Goal: Task Accomplishment & Management: Use online tool/utility

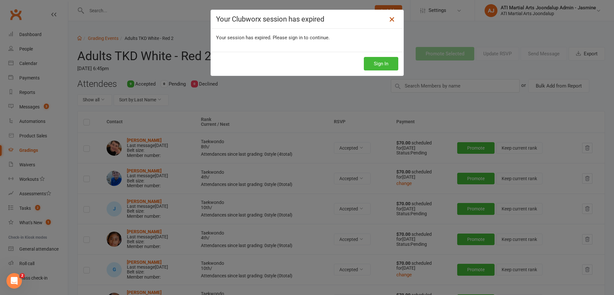
drag, startPoint x: 0, startPoint y: 0, endPoint x: 389, endPoint y: 19, distance: 389.4
click at [388, 19] on icon at bounding box center [392, 19] width 8 height 8
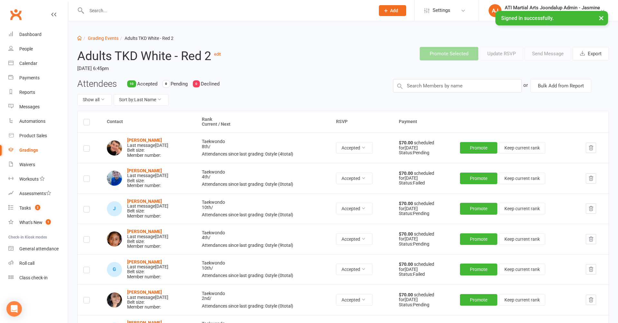
drag, startPoint x: 104, startPoint y: 10, endPoint x: 112, endPoint y: 7, distance: 9.2
click at [105, 10] on input "text" at bounding box center [228, 10] width 286 height 9
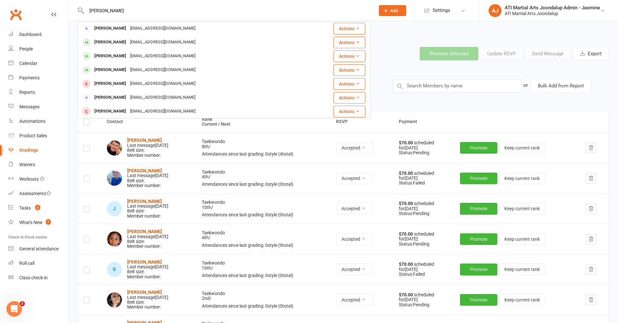
type input "[PERSON_NAME]"
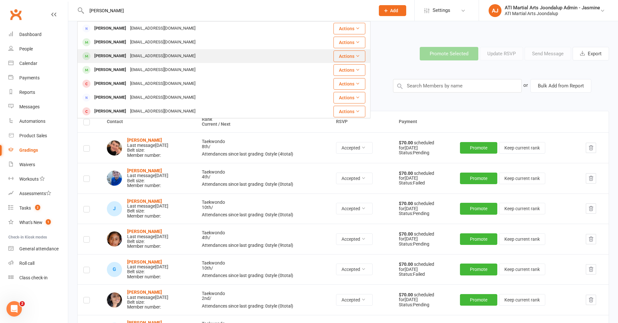
drag, startPoint x: 112, startPoint y: 7, endPoint x: 120, endPoint y: 54, distance: 47.6
click at [120, 54] on div "[PERSON_NAME]" at bounding box center [110, 55] width 36 height 9
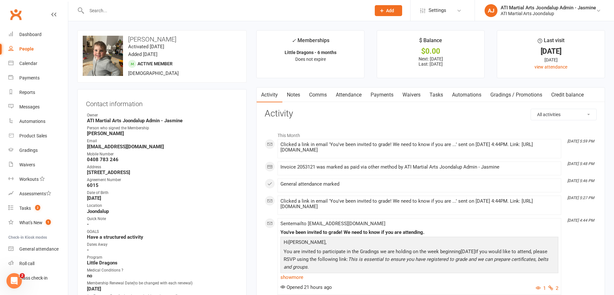
click at [126, 14] on input "text" at bounding box center [226, 10] width 282 height 9
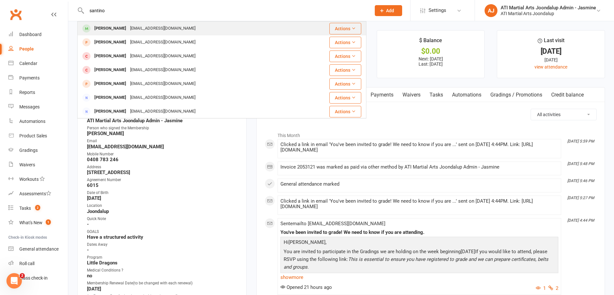
type input "santino"
click at [115, 27] on div "[PERSON_NAME]" at bounding box center [110, 28] width 36 height 9
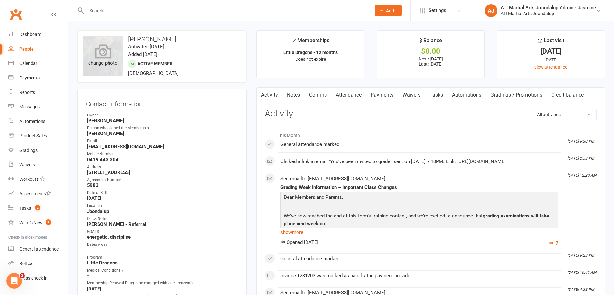
click at [111, 55] on div "change photo" at bounding box center [103, 56] width 40 height 40
click at [101, 11] on input "text" at bounding box center [226, 10] width 282 height 9
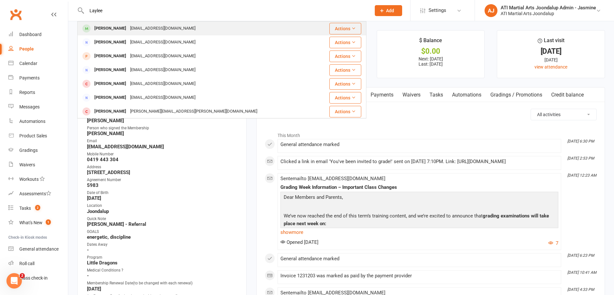
type input "Laylee"
click at [121, 29] on div "[PERSON_NAME]" at bounding box center [110, 28] width 36 height 9
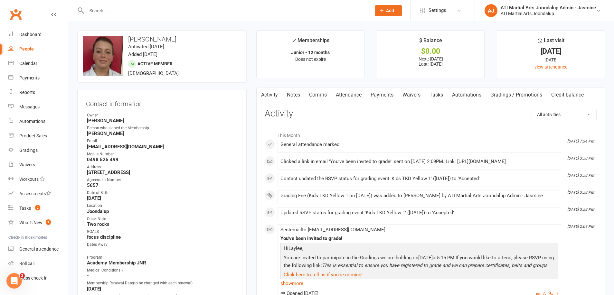
click at [382, 97] on link "Payments" at bounding box center [382, 95] width 32 height 15
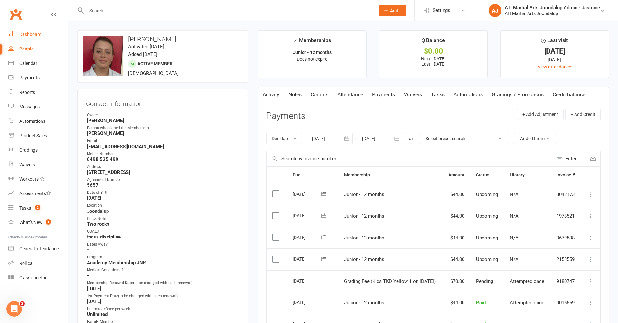
click at [22, 37] on div "Dashboard" at bounding box center [30, 34] width 22 height 5
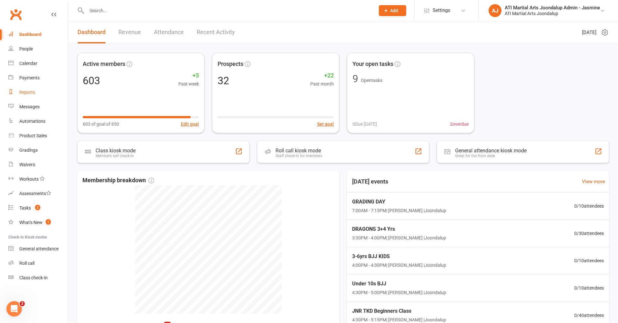
click at [33, 93] on div "Reports" at bounding box center [27, 92] width 16 height 5
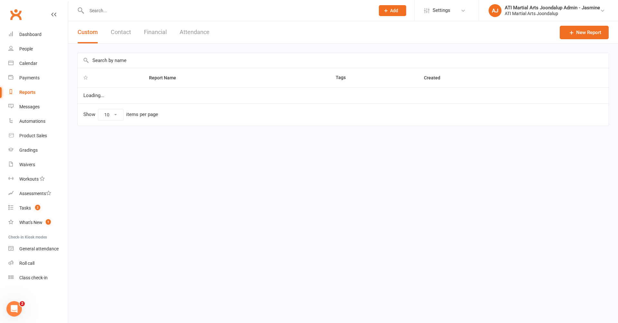
select select "100"
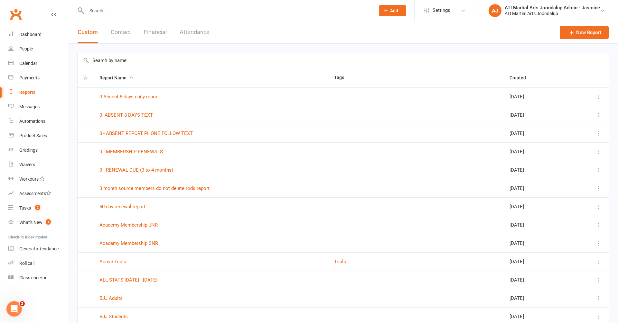
drag, startPoint x: 55, startPoint y: 14, endPoint x: 58, endPoint y: 17, distance: 3.6
click at [55, 14] on icon at bounding box center [53, 14] width 5 height 5
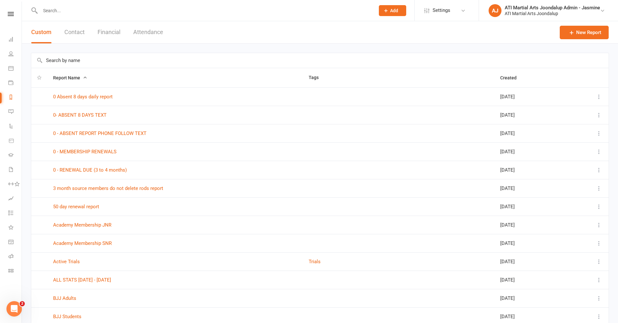
click at [95, 133] on link "0 - ABSENT REPORT PHONE FOLLOW TEXT" at bounding box center [99, 134] width 93 height 6
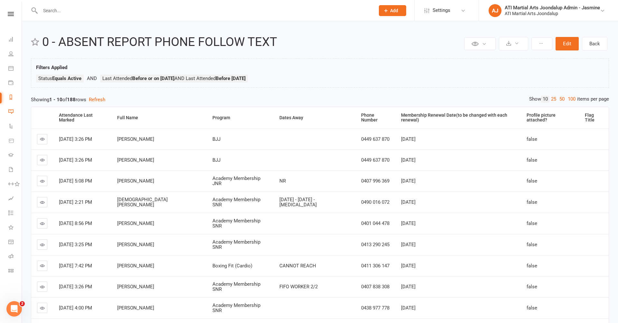
click at [15, 111] on link "Messages" at bounding box center [14, 112] width 13 height 14
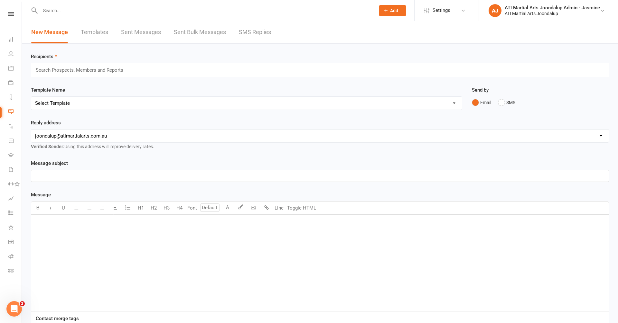
click at [253, 34] on link "SMS Replies" at bounding box center [255, 32] width 32 height 22
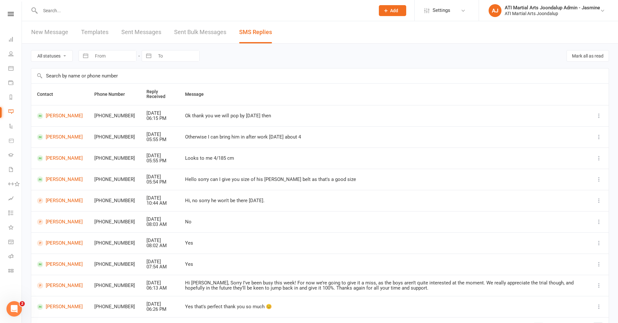
click at [114, 6] on input "text" at bounding box center [204, 10] width 332 height 9
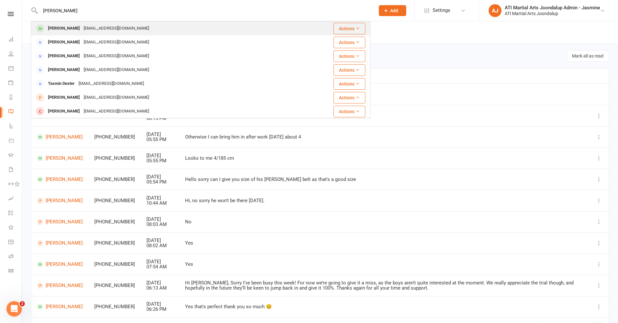
type input "[PERSON_NAME]"
click at [82, 26] on div "[EMAIL_ADDRESS][DOMAIN_NAME]" at bounding box center [116, 28] width 69 height 9
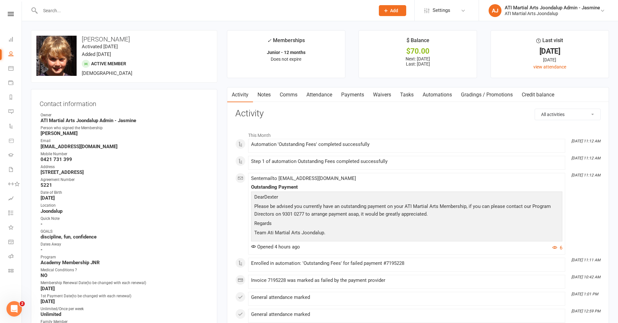
click at [355, 92] on link "Payments" at bounding box center [353, 95] width 32 height 15
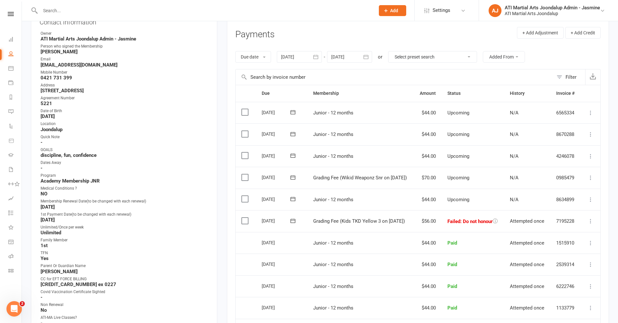
scroll to position [93, 0]
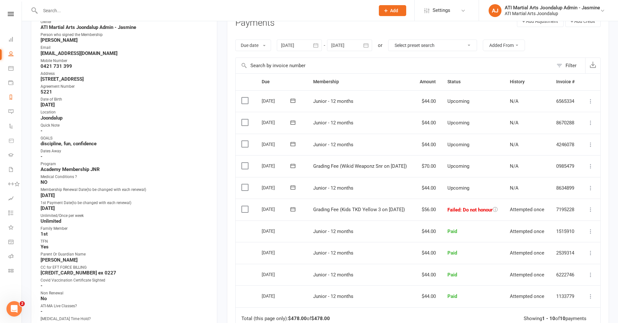
click at [14, 96] on link "Reports" at bounding box center [14, 98] width 13 height 14
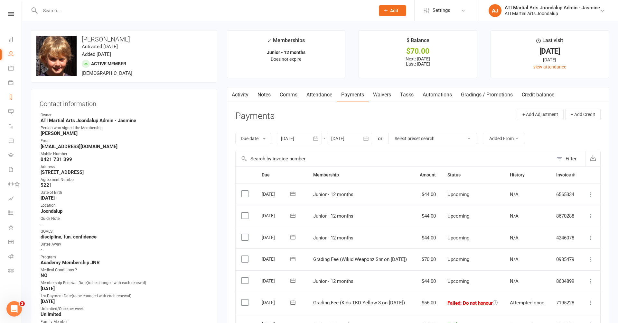
select select "100"
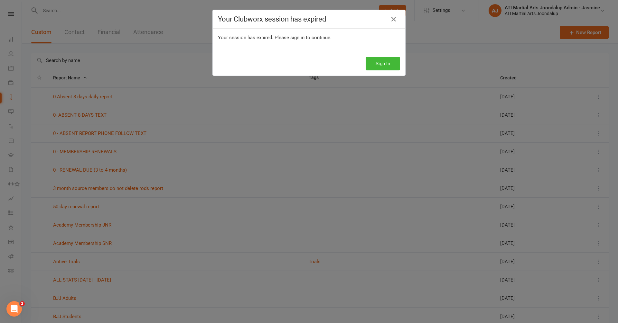
drag, startPoint x: 397, startPoint y: 20, endPoint x: 361, endPoint y: 35, distance: 39.6
click at [397, 20] on icon at bounding box center [394, 19] width 8 height 8
